Goal: Find specific page/section: Find specific page/section

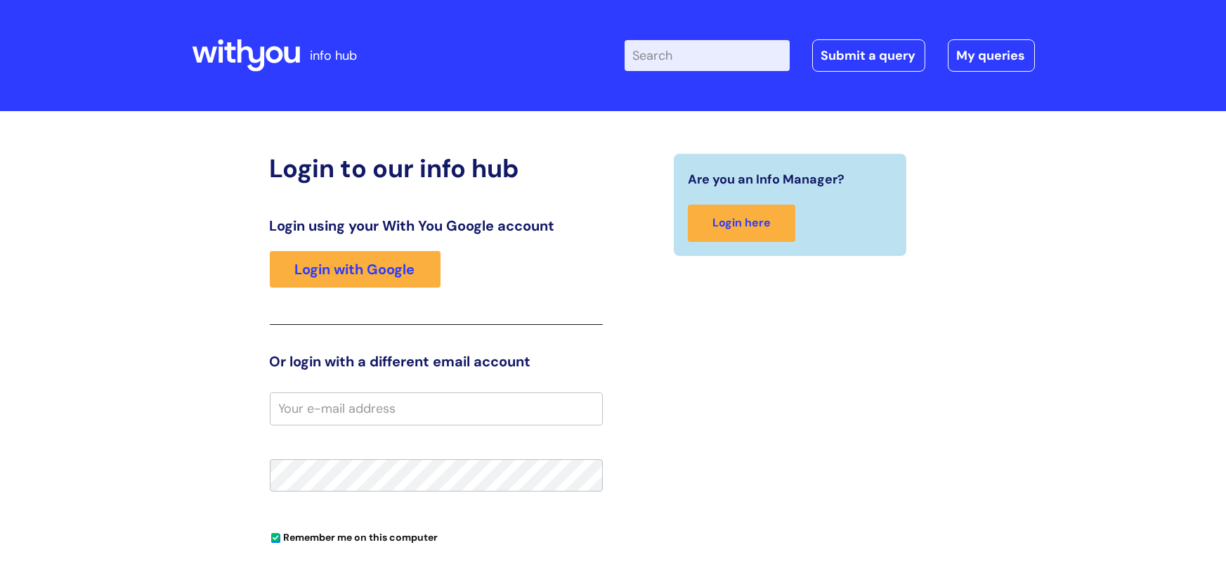
click at [442, 409] on input "email" at bounding box center [436, 408] width 333 height 32
type input "martin.donald@wearewithyou.org.uk"
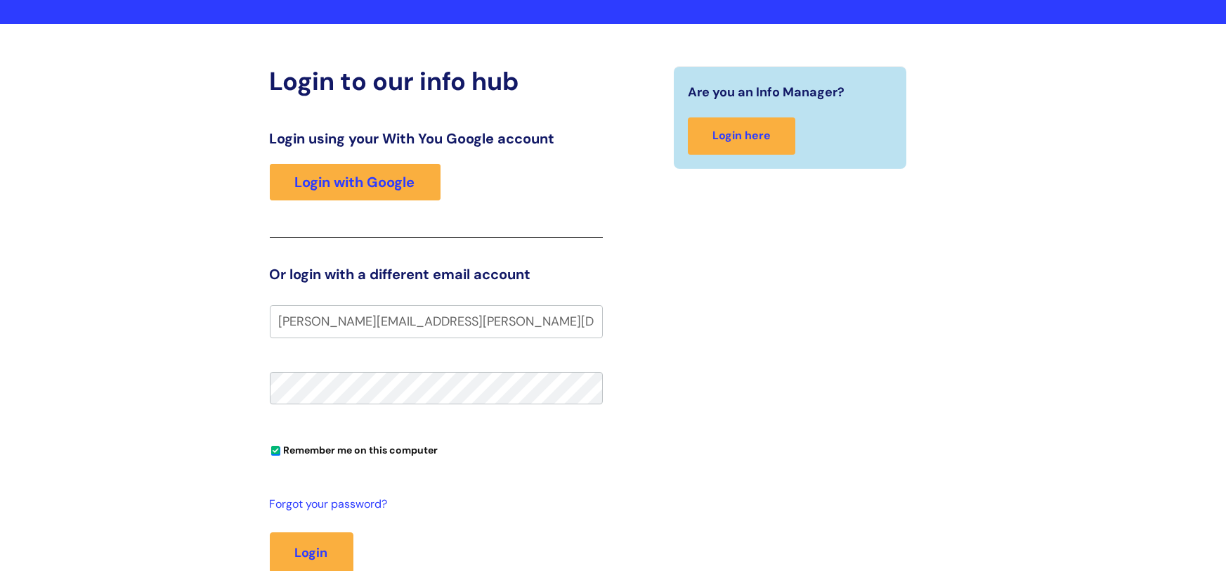
scroll to position [88, 0]
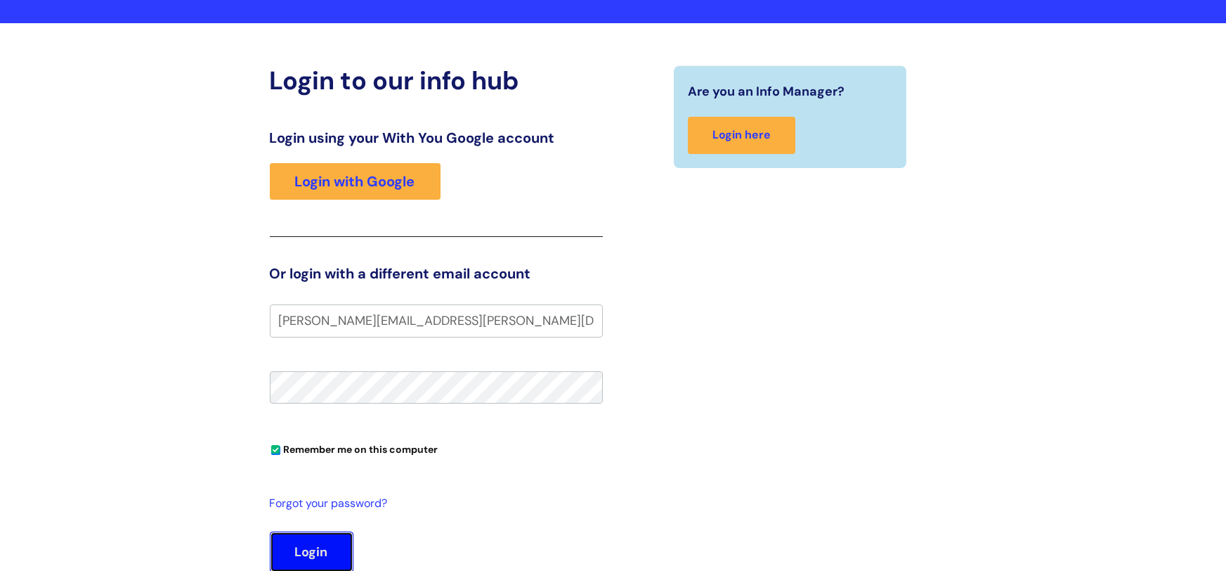
click at [310, 545] on button "Login" at bounding box center [312, 551] width 84 height 41
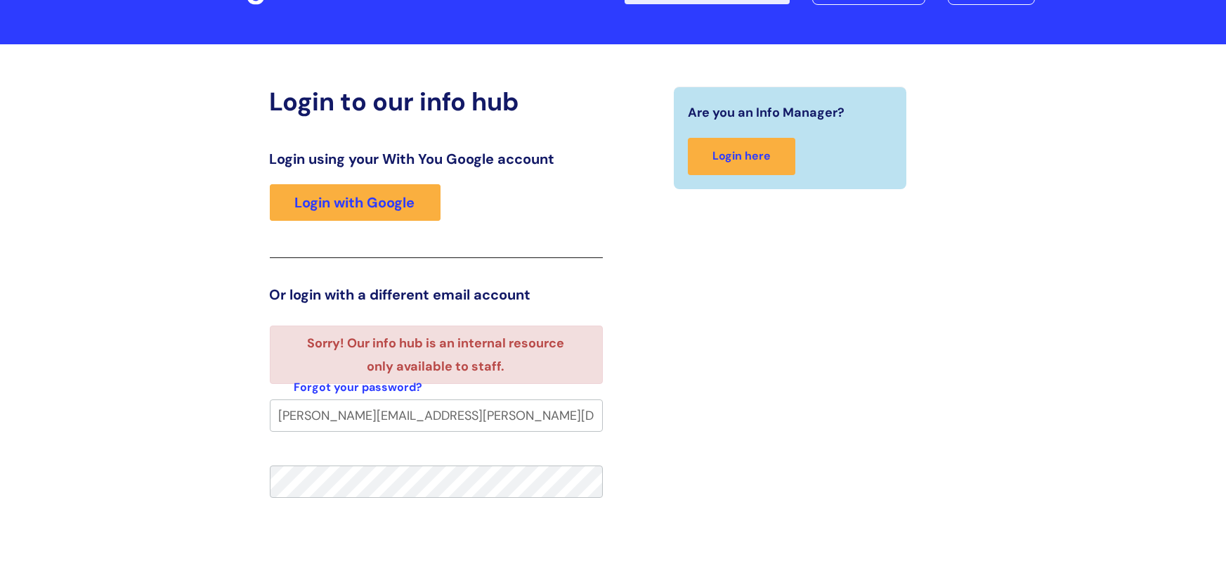
scroll to position [67, 0]
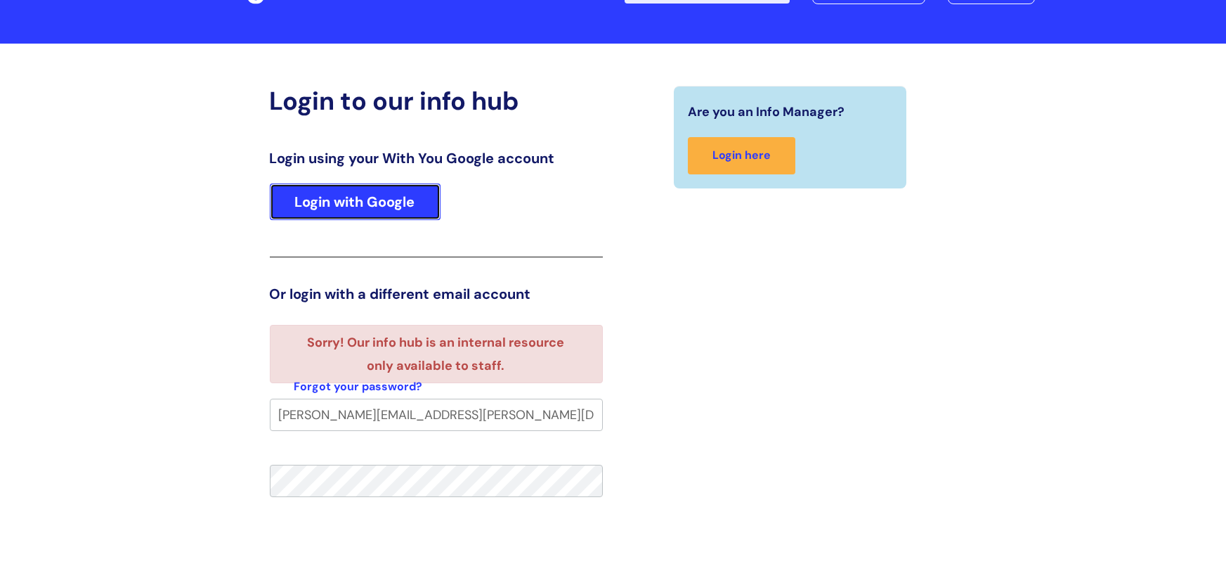
click at [354, 203] on link "Login with Google" at bounding box center [355, 201] width 171 height 37
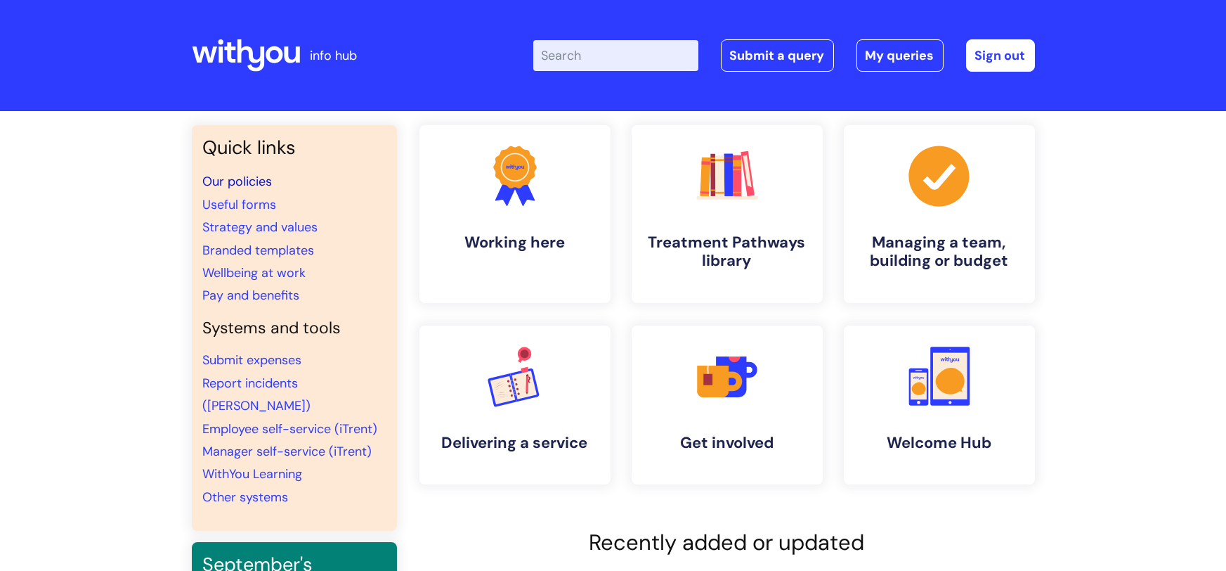
click at [258, 181] on link "Our policies" at bounding box center [238, 181] width 70 height 17
click at [240, 176] on link "Our policies" at bounding box center [238, 181] width 70 height 17
